Goal: Information Seeking & Learning: Compare options

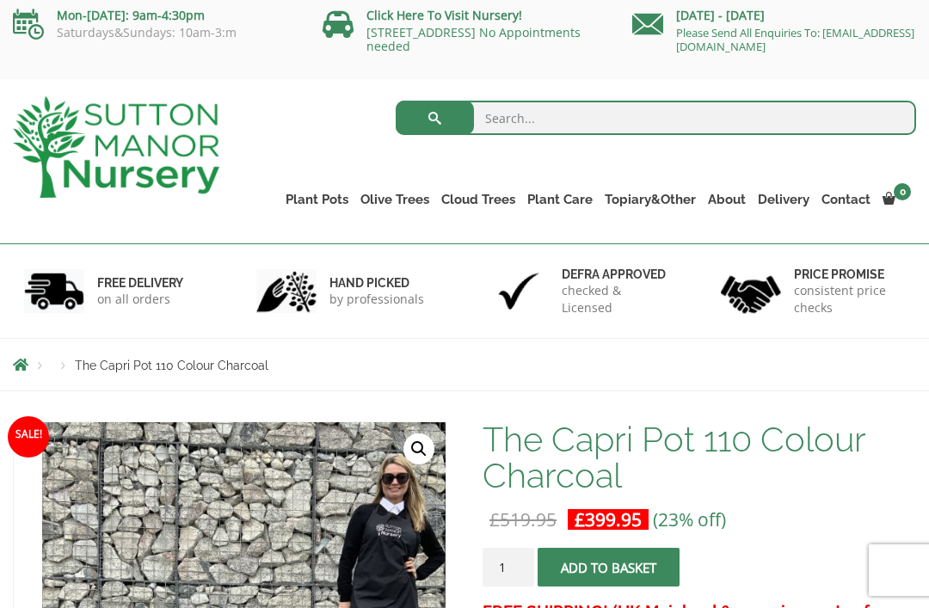
scroll to position [13, 0]
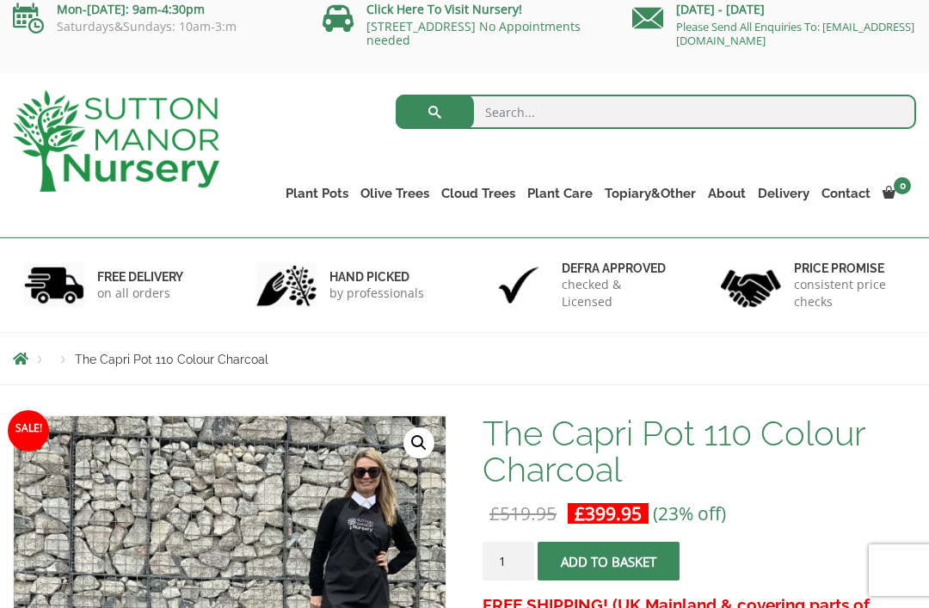
click at [0, 0] on link "The Milan Pots" at bounding box center [0, 0] width 0 height 0
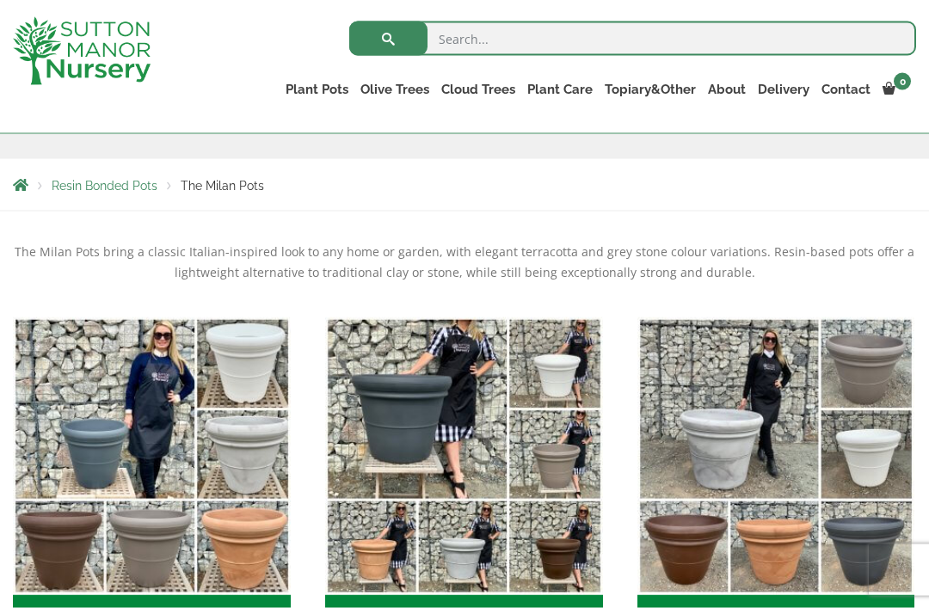
scroll to position [230, 0]
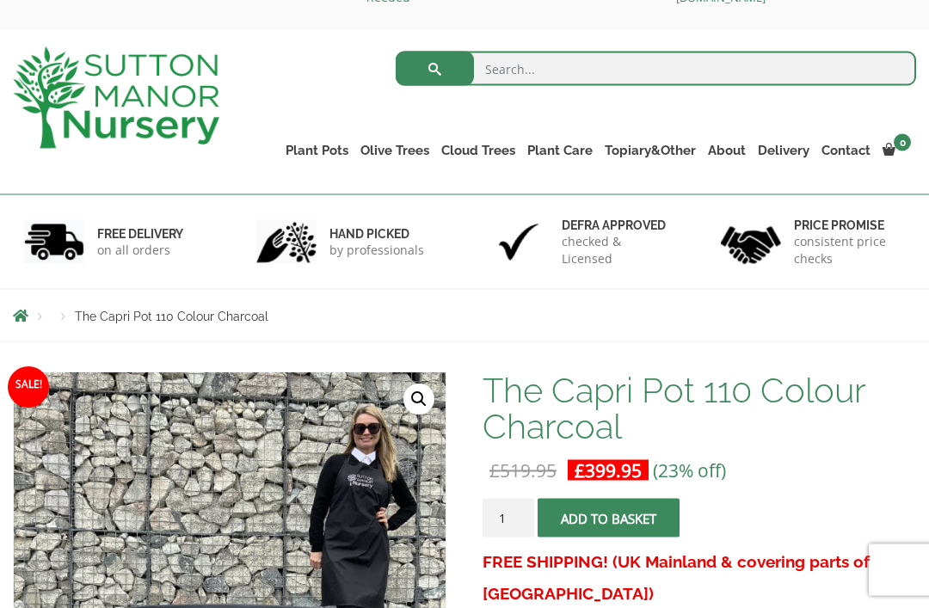
scroll to position [57, 0]
click at [124, 304] on div "Products The Capri Pot 110 Colour Charcoal" at bounding box center [464, 315] width 929 height 52
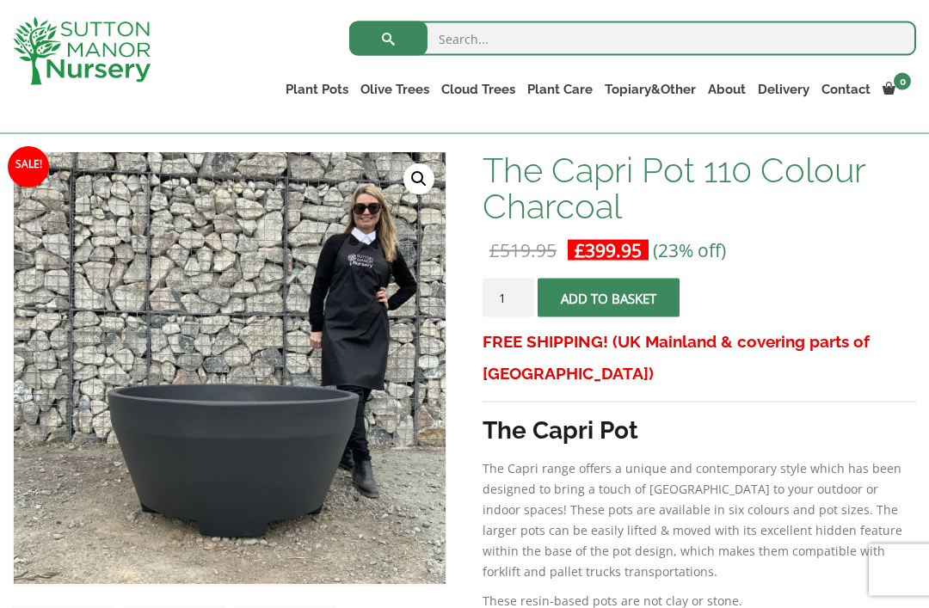
scroll to position [241, 0]
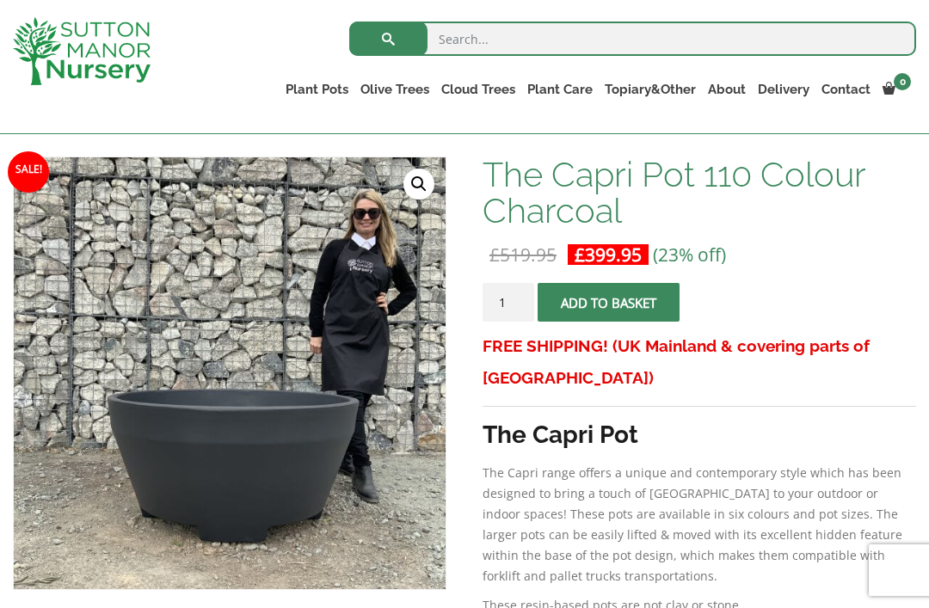
click at [0, 0] on link "The Amalfi Pots" at bounding box center [0, 0] width 0 height 0
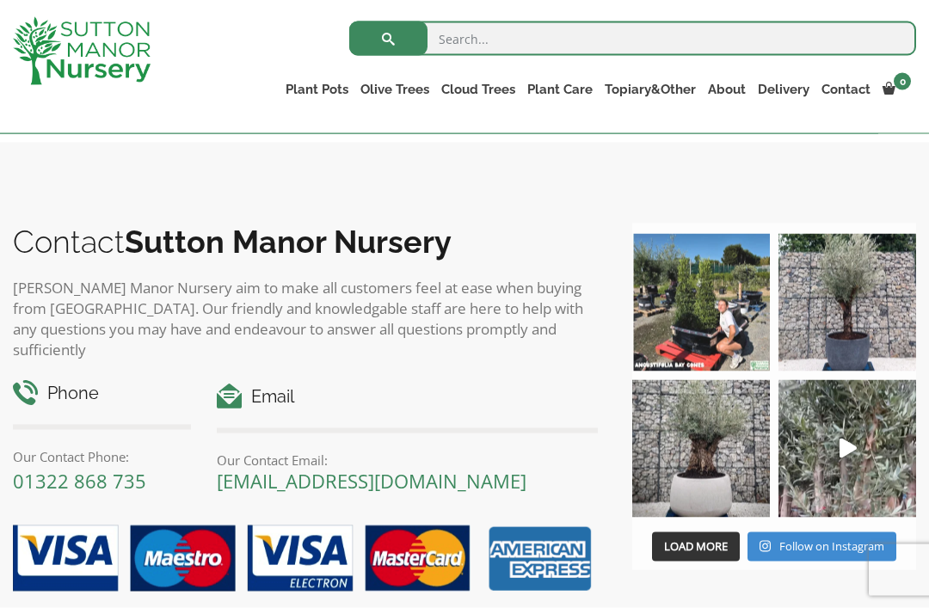
scroll to position [951, 0]
click at [734, 486] on img at bounding box center [701, 448] width 138 height 138
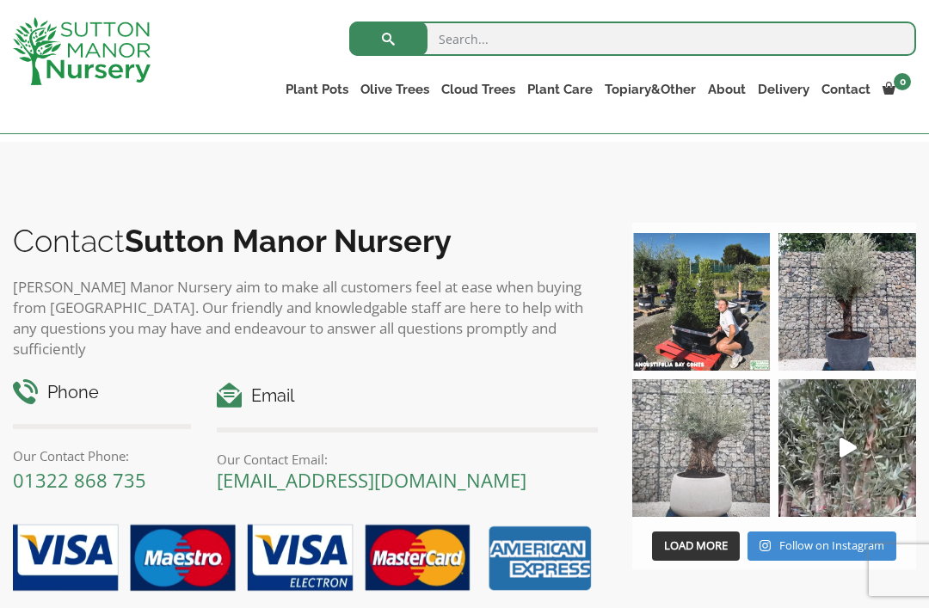
scroll to position [980, 0]
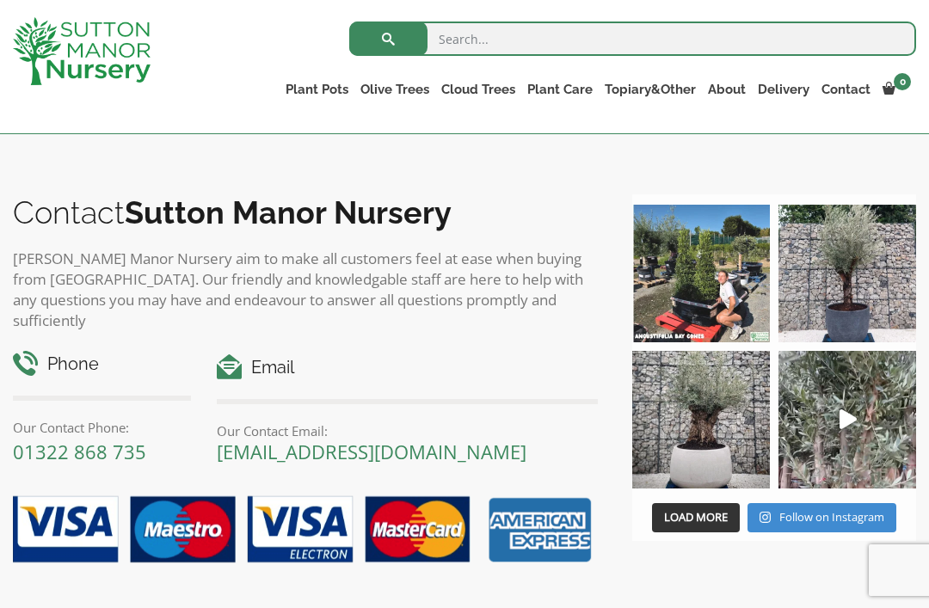
click at [0, 0] on link "The Barolo Pots" at bounding box center [0, 0] width 0 height 0
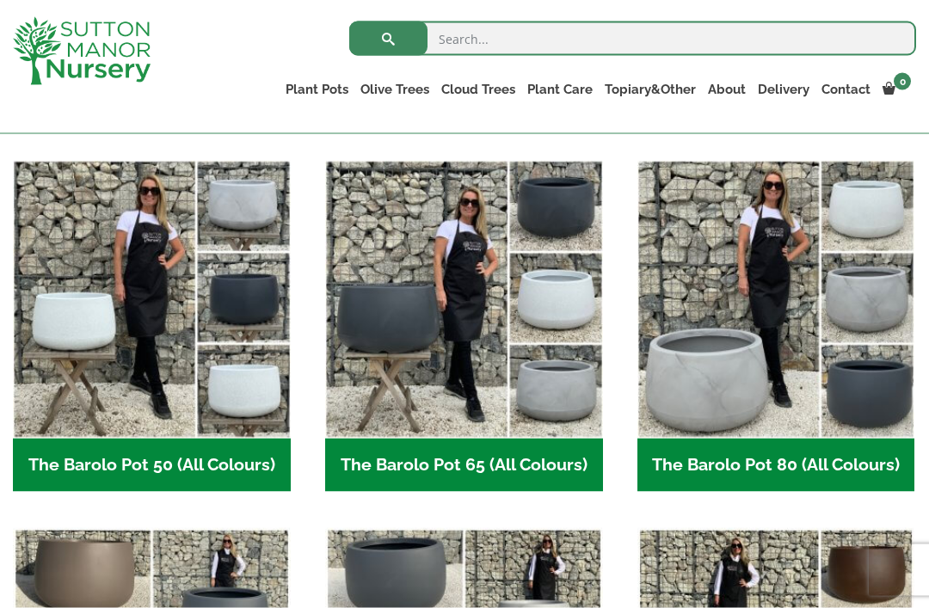
scroll to position [426, 0]
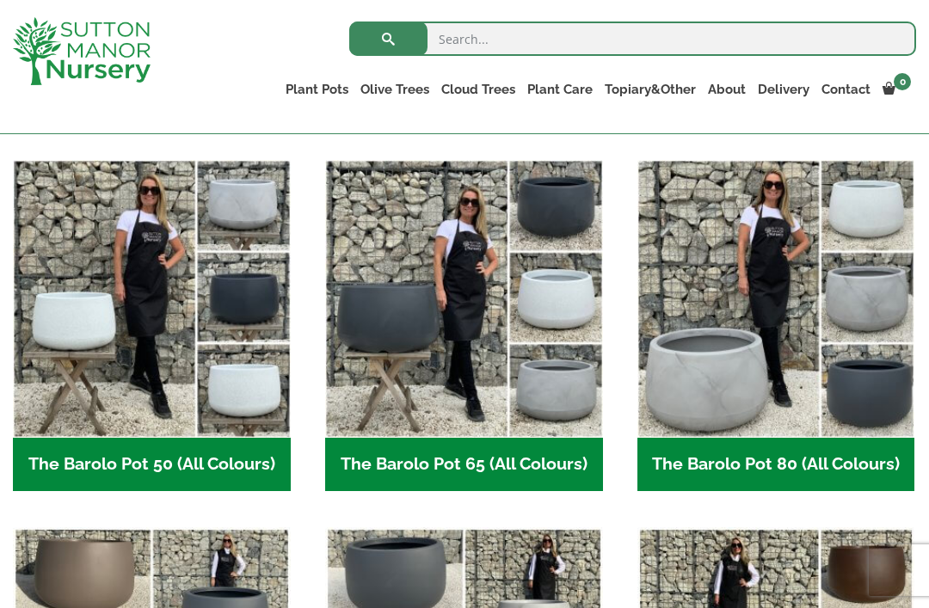
click at [418, 368] on img "Visit product category The Barolo Pot 65 (All Colours)" at bounding box center [464, 299] width 278 height 278
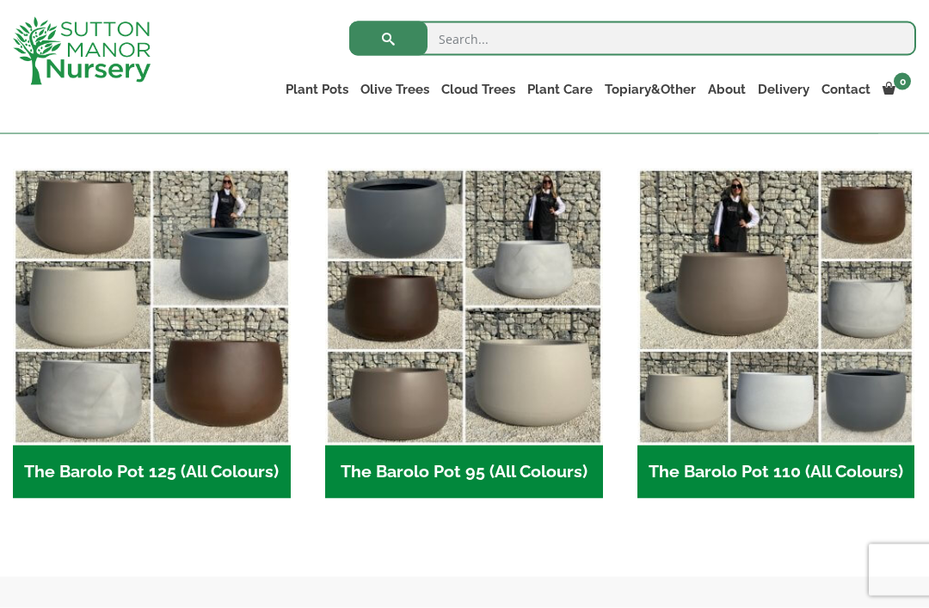
scroll to position [785, 0]
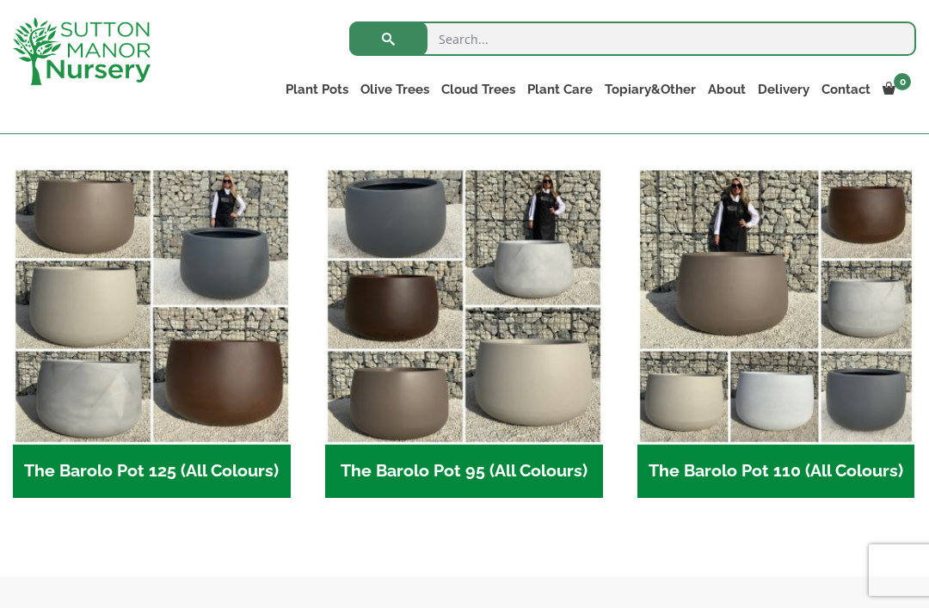
click at [722, 359] on img "Visit product category The Barolo Pot 110 (All Colours)" at bounding box center [776, 307] width 278 height 278
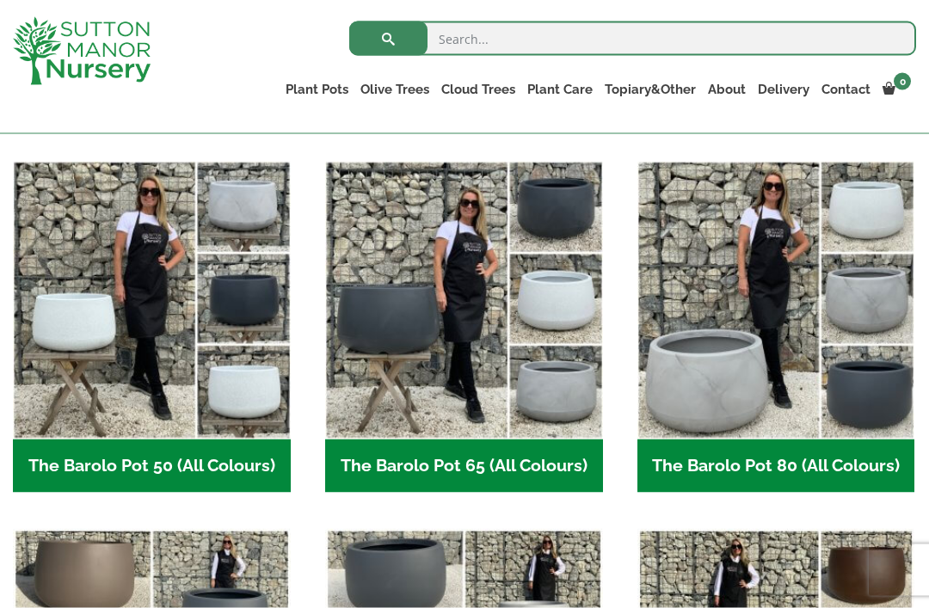
scroll to position [425, 0]
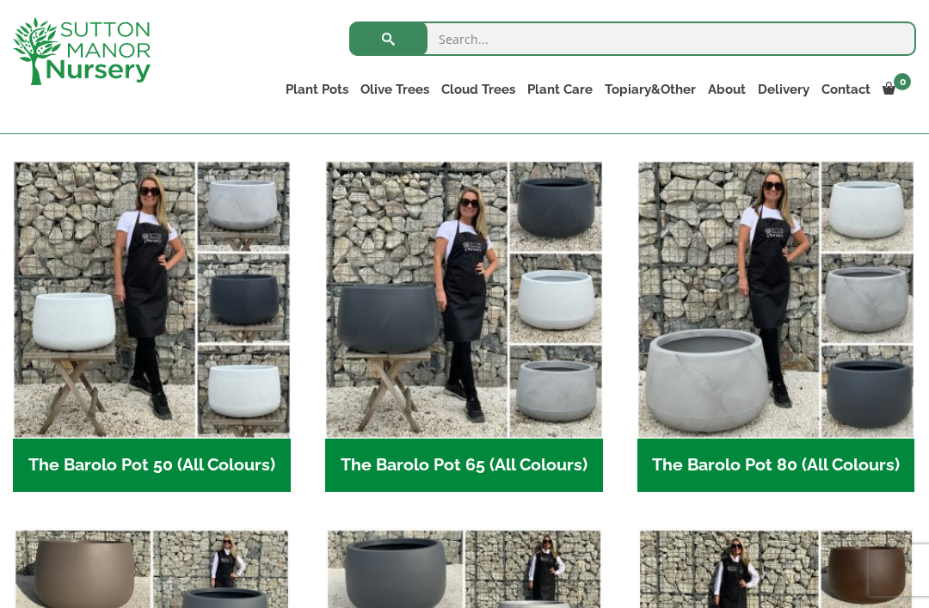
click at [155, 295] on img "Visit product category The Barolo Pot 50 (All Colours)" at bounding box center [152, 300] width 278 height 278
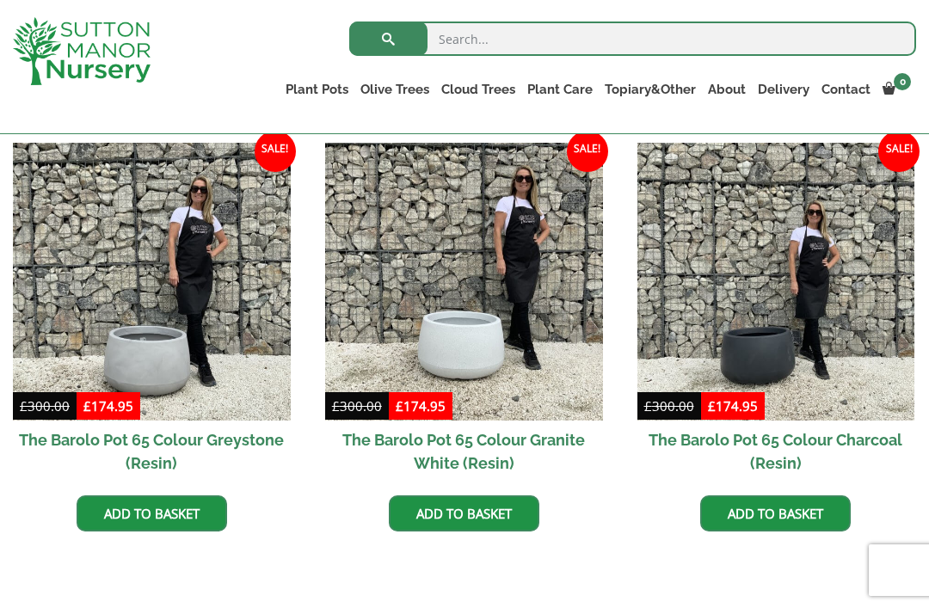
scroll to position [855, 0]
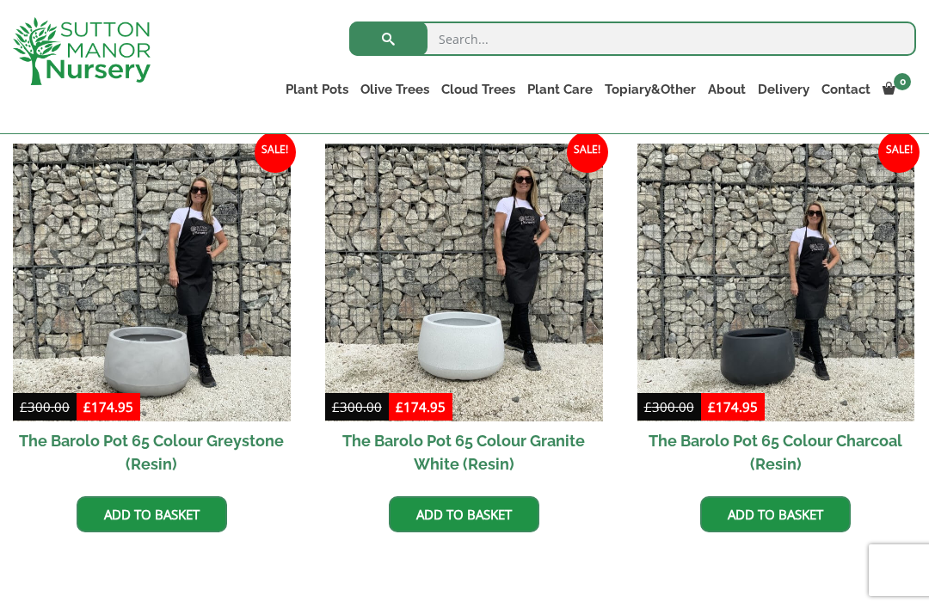
click at [439, 360] on img at bounding box center [464, 283] width 278 height 278
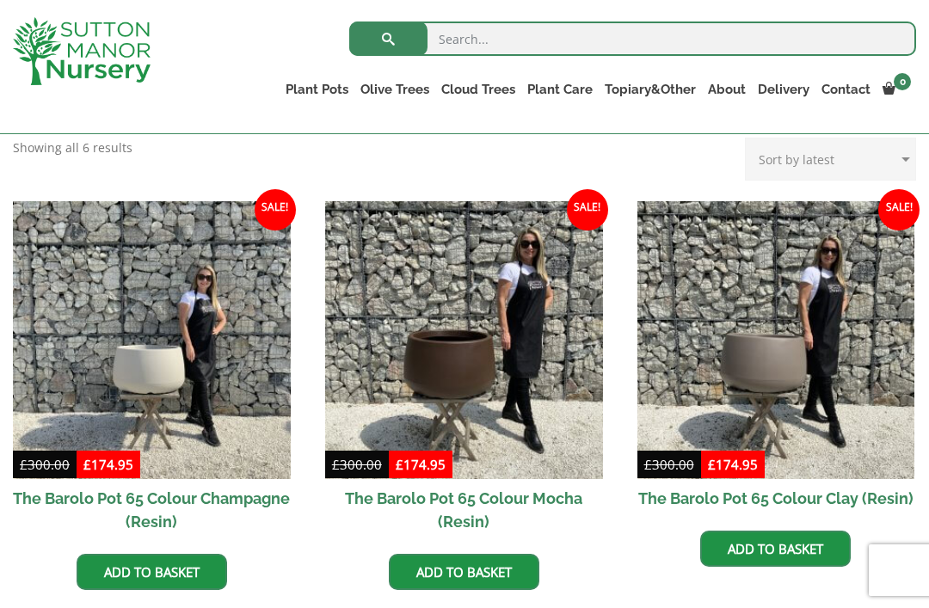
scroll to position [360, 0]
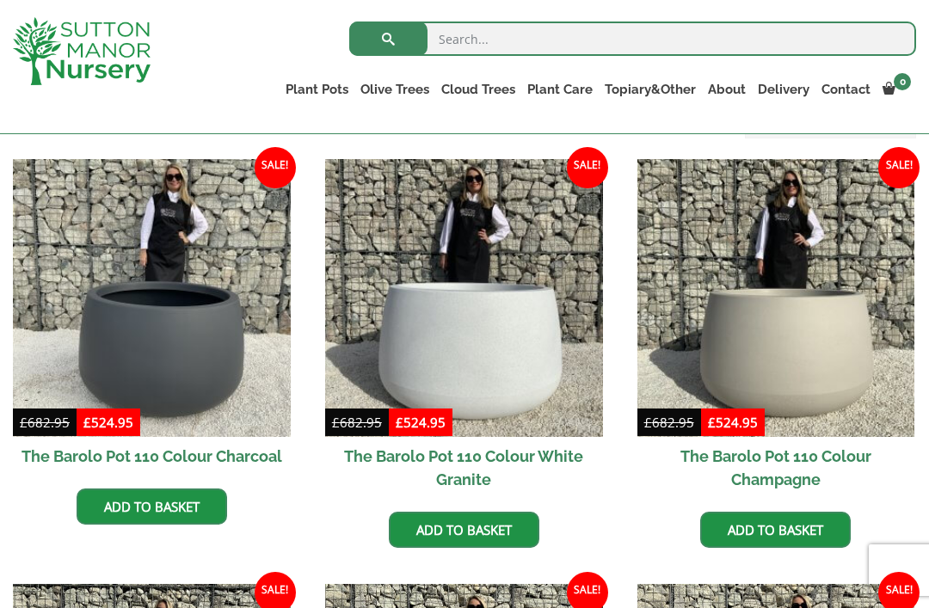
scroll to position [415, 0]
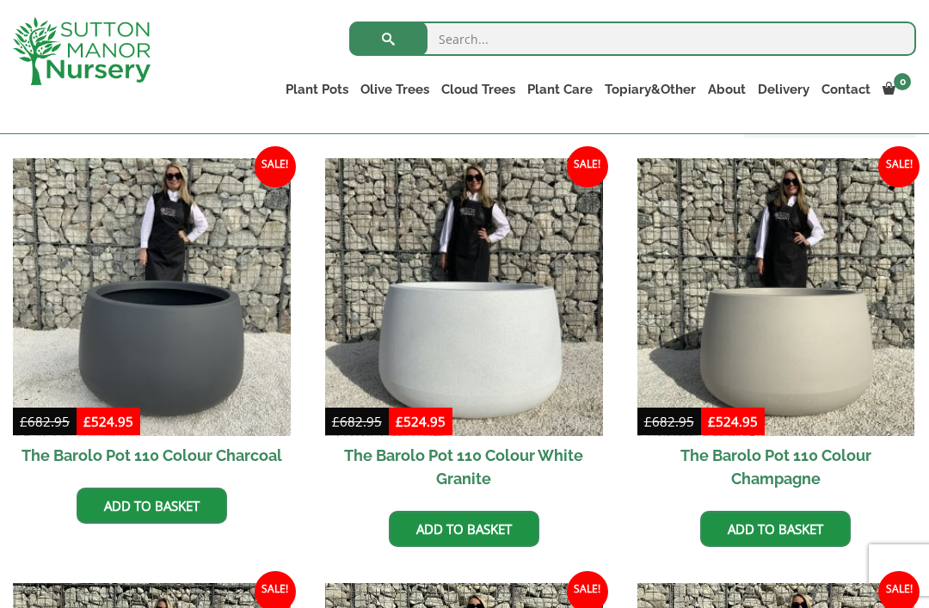
click at [429, 357] on img at bounding box center [464, 297] width 278 height 278
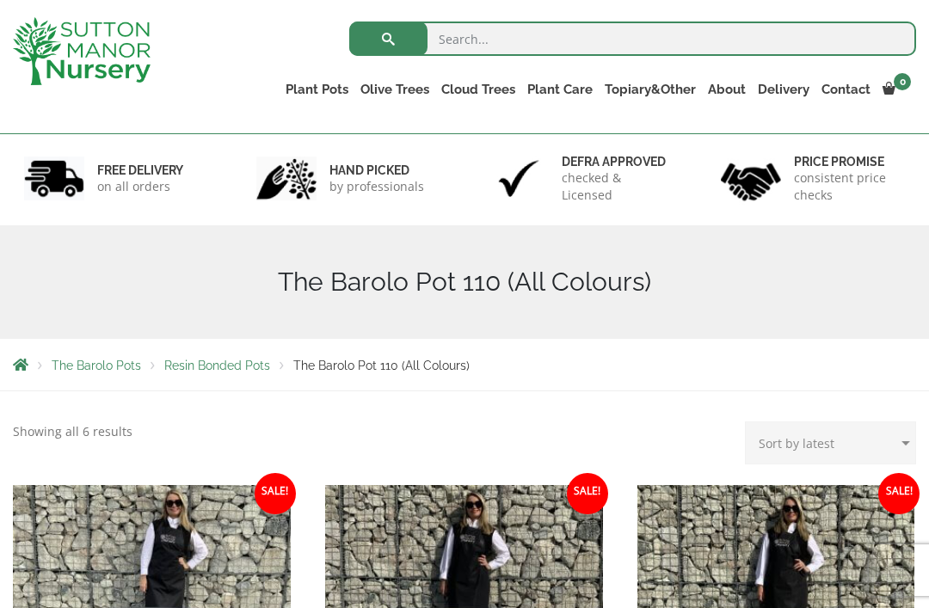
scroll to position [87, 0]
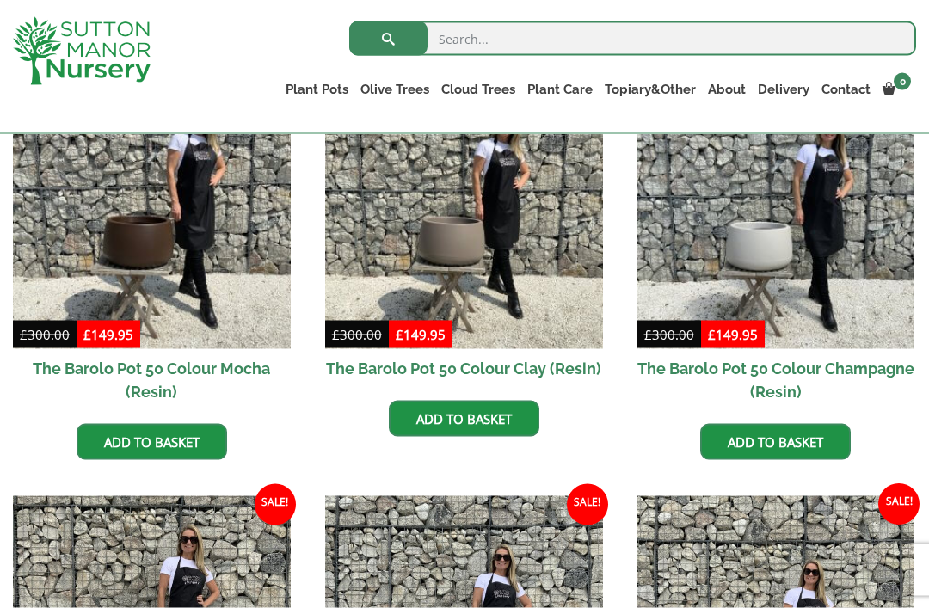
scroll to position [471, 0]
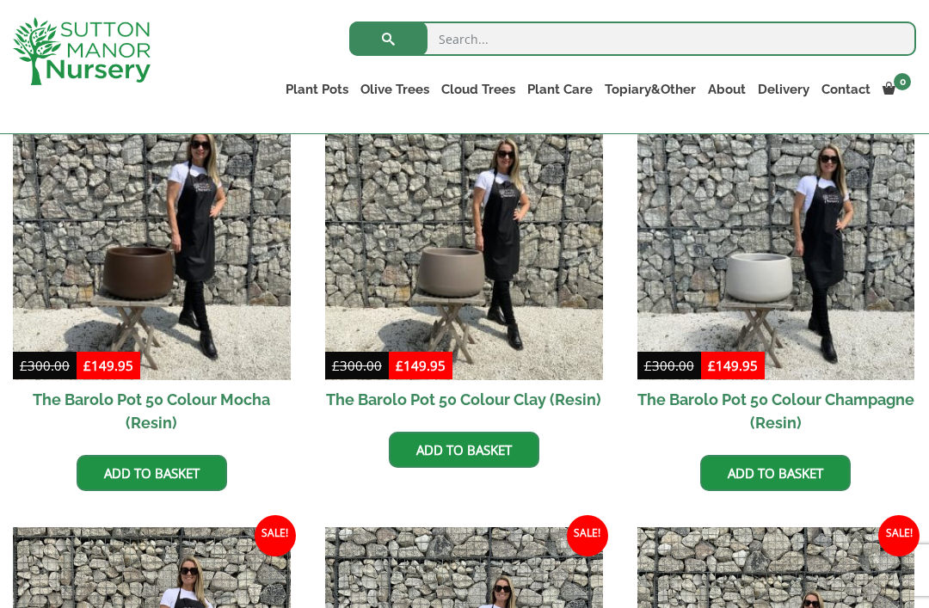
click at [713, 289] on img at bounding box center [776, 241] width 278 height 278
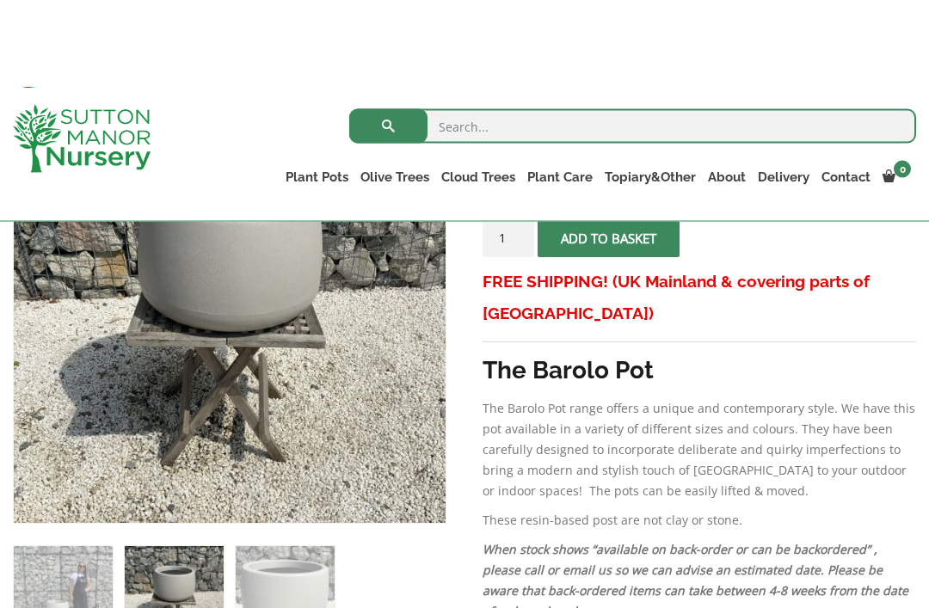
scroll to position [305, 0]
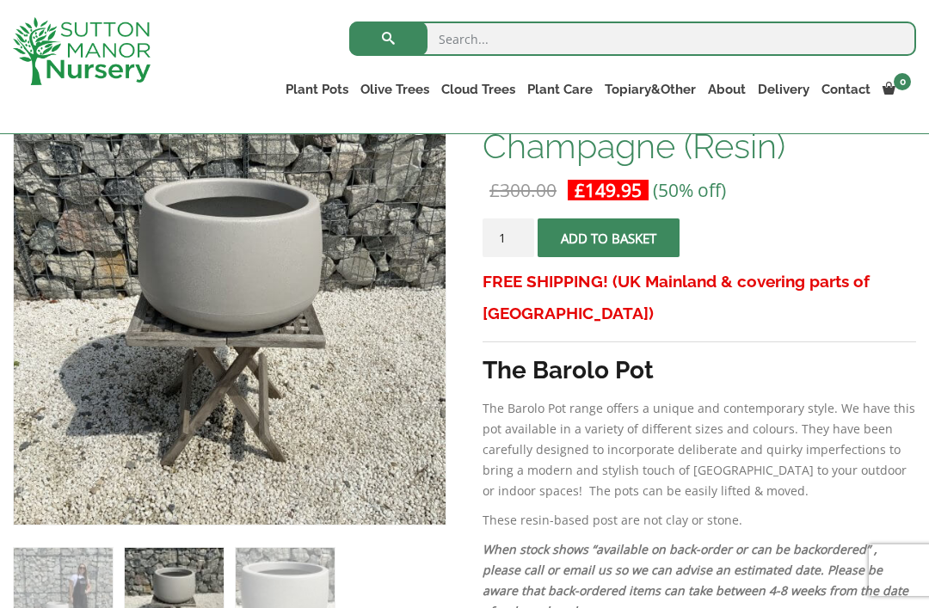
click at [180, 265] on img at bounding box center [444, 523] width 860 height 860
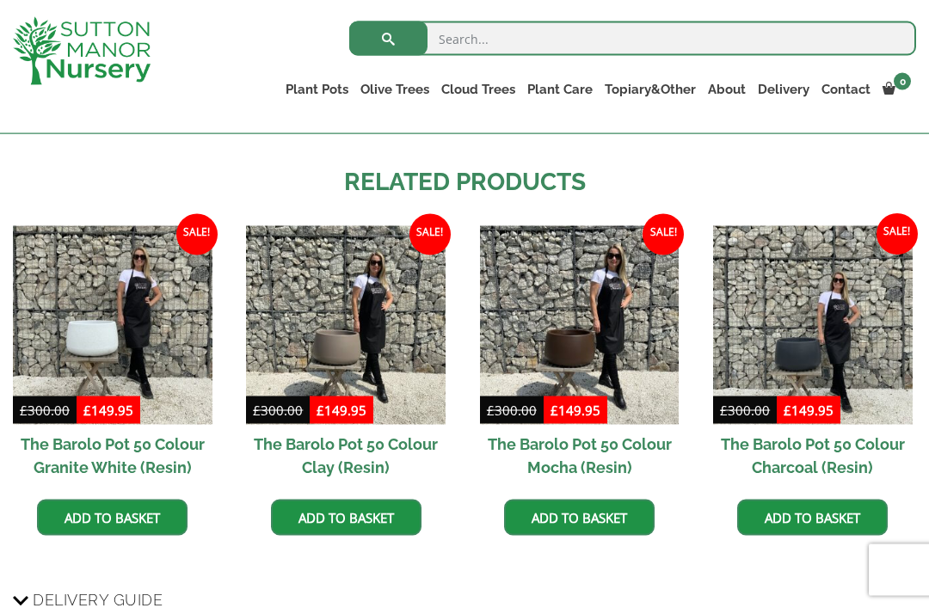
scroll to position [1340, 0]
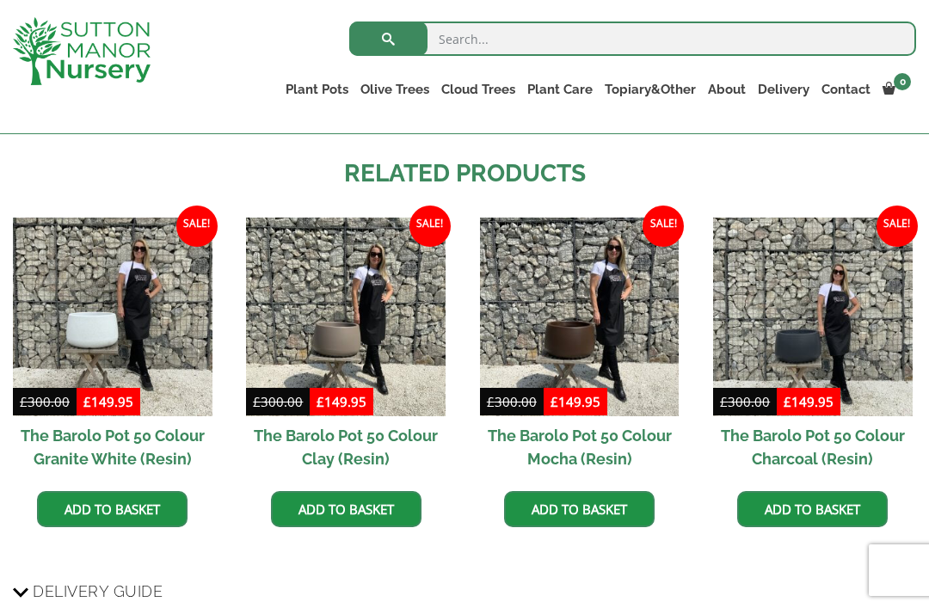
click at [95, 336] on img at bounding box center [113, 318] width 200 height 200
